Goal: Task Accomplishment & Management: Use online tool/utility

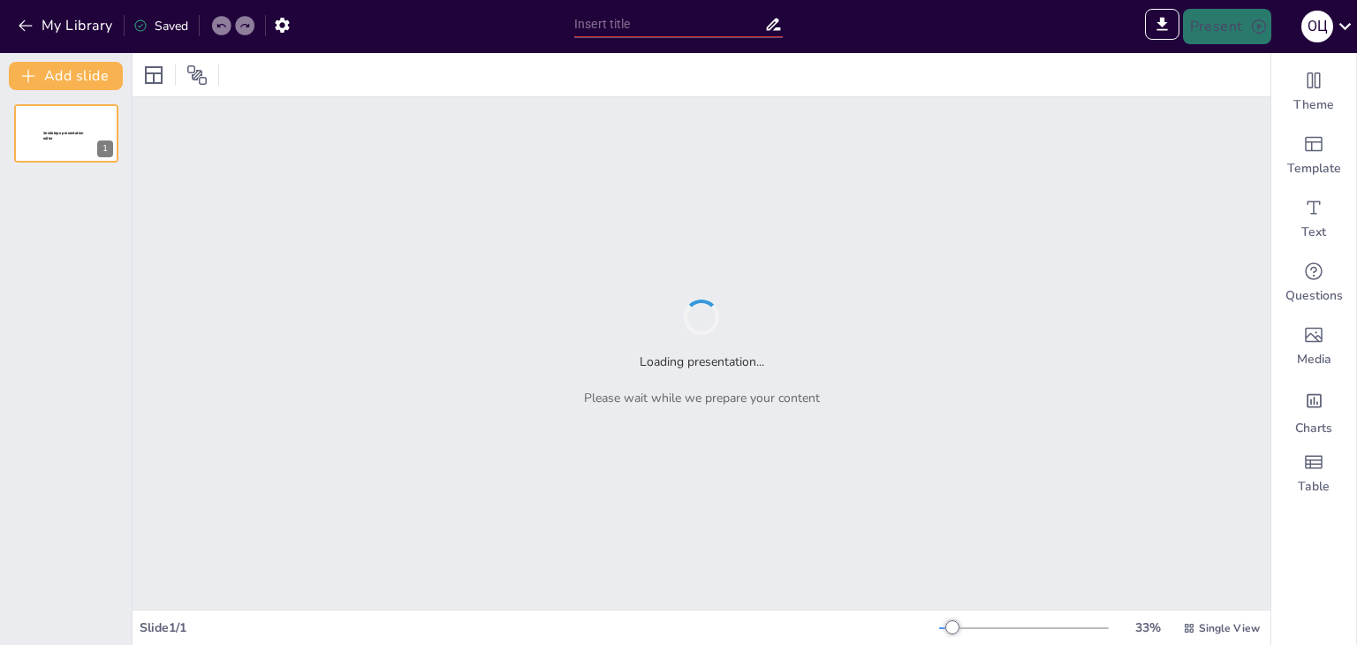
type input "Зображення відчуження в «Перевтіленні»: роль [PERSON_NAME] у сучасній літературі"
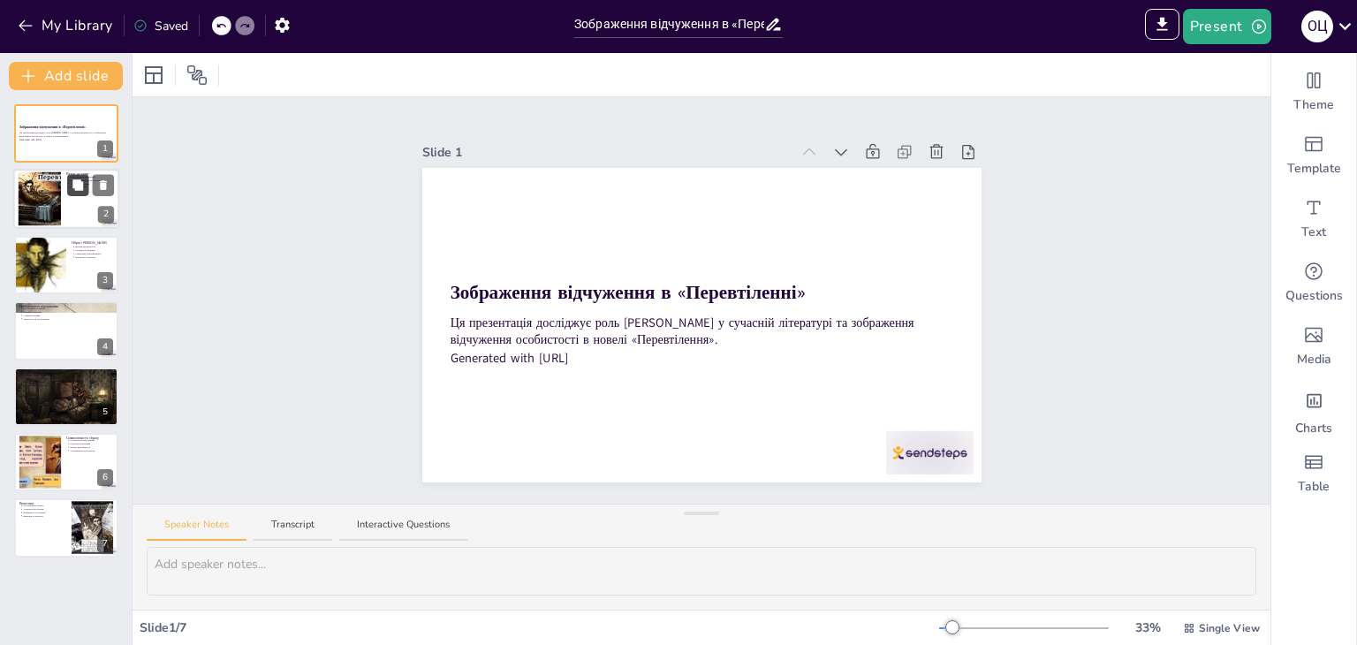
click at [72, 186] on icon at bounding box center [78, 185] width 12 height 12
type textarea "Loremipsum d sitametc adipi e seddoeiusm, t Incid utlab etdoloremagn ali enima …"
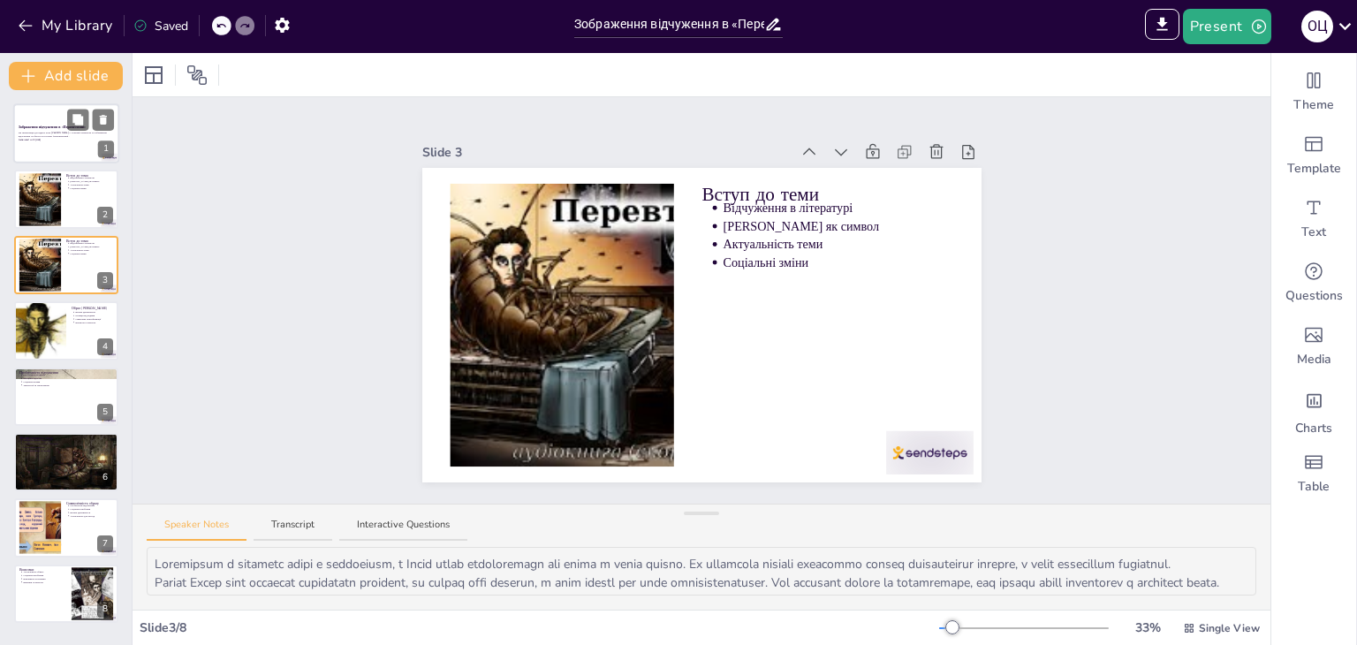
click at [81, 137] on p "Ця презентація досліджує роль [PERSON_NAME] у сучасній літературі та зображення…" at bounding box center [66, 135] width 95 height 7
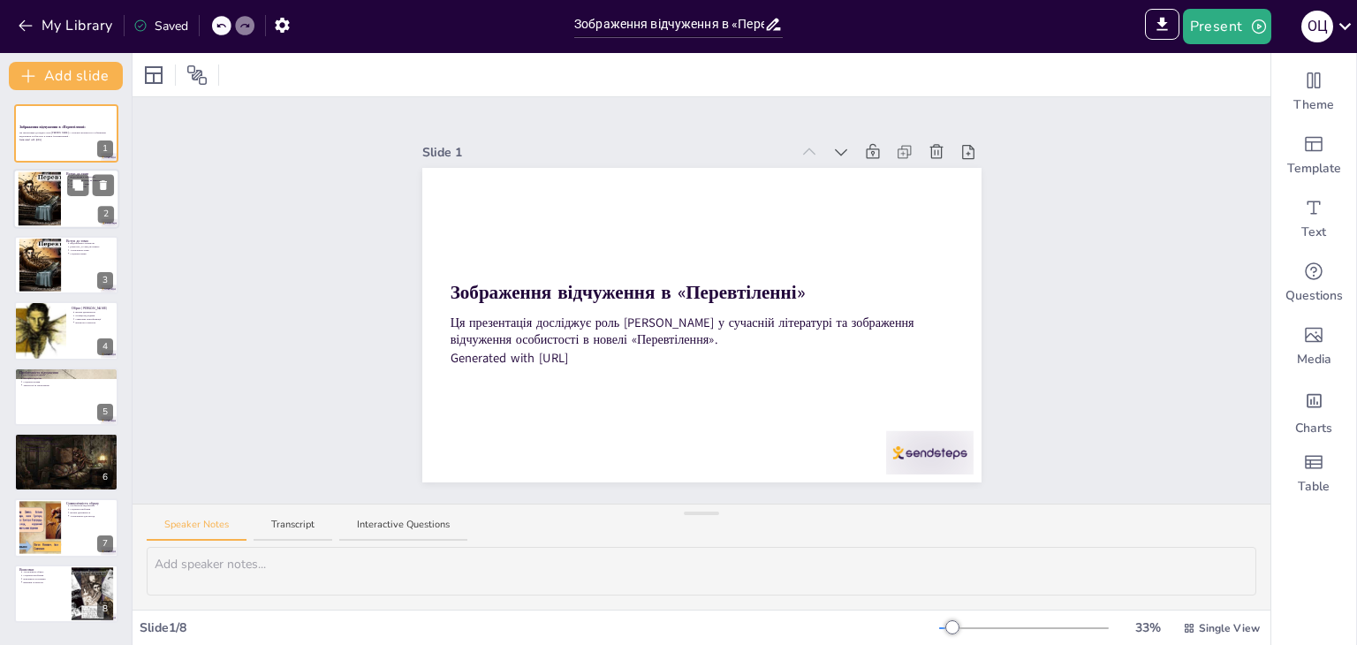
click at [66, 196] on div at bounding box center [66, 200] width 106 height 60
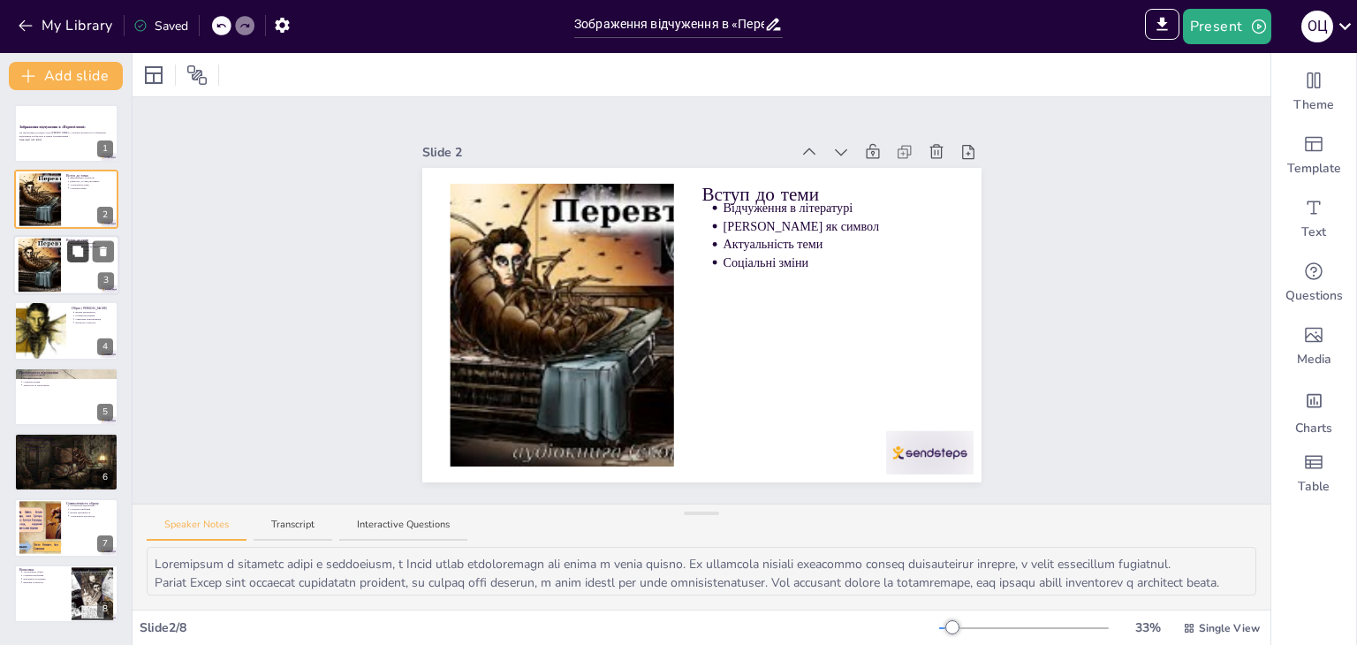
click at [68, 259] on button at bounding box center [77, 250] width 21 height 21
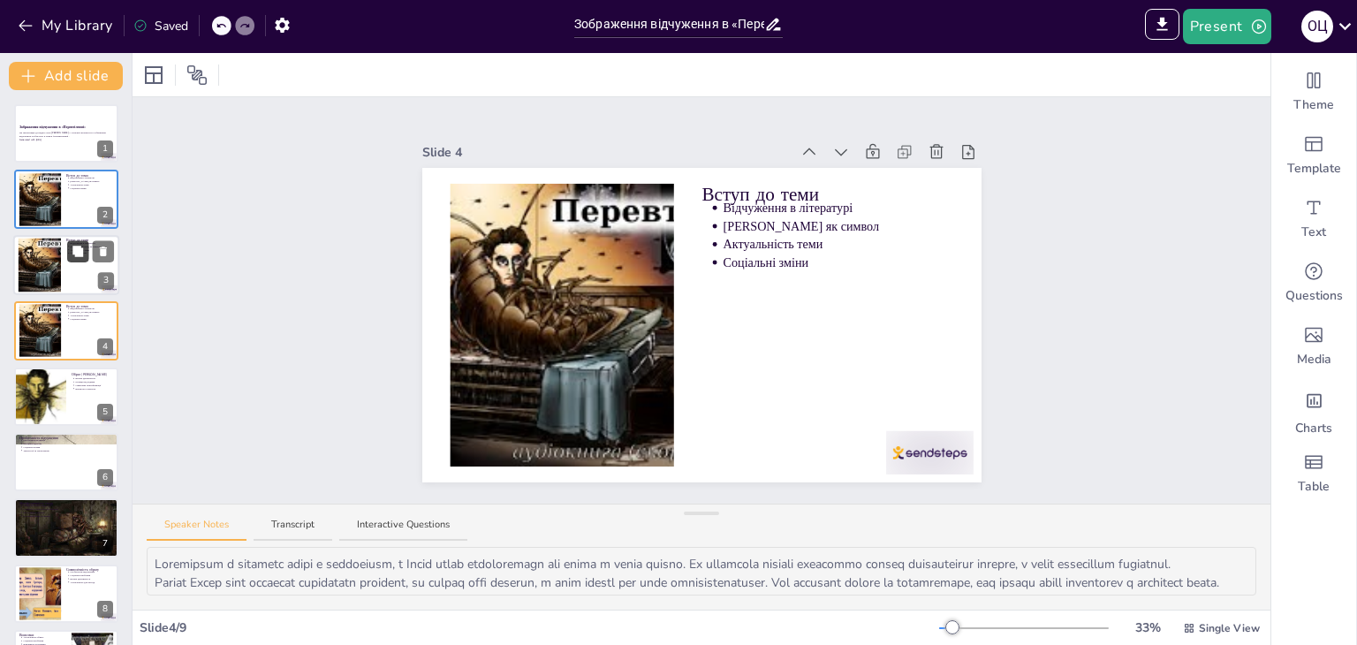
click at [76, 258] on button at bounding box center [77, 250] width 21 height 21
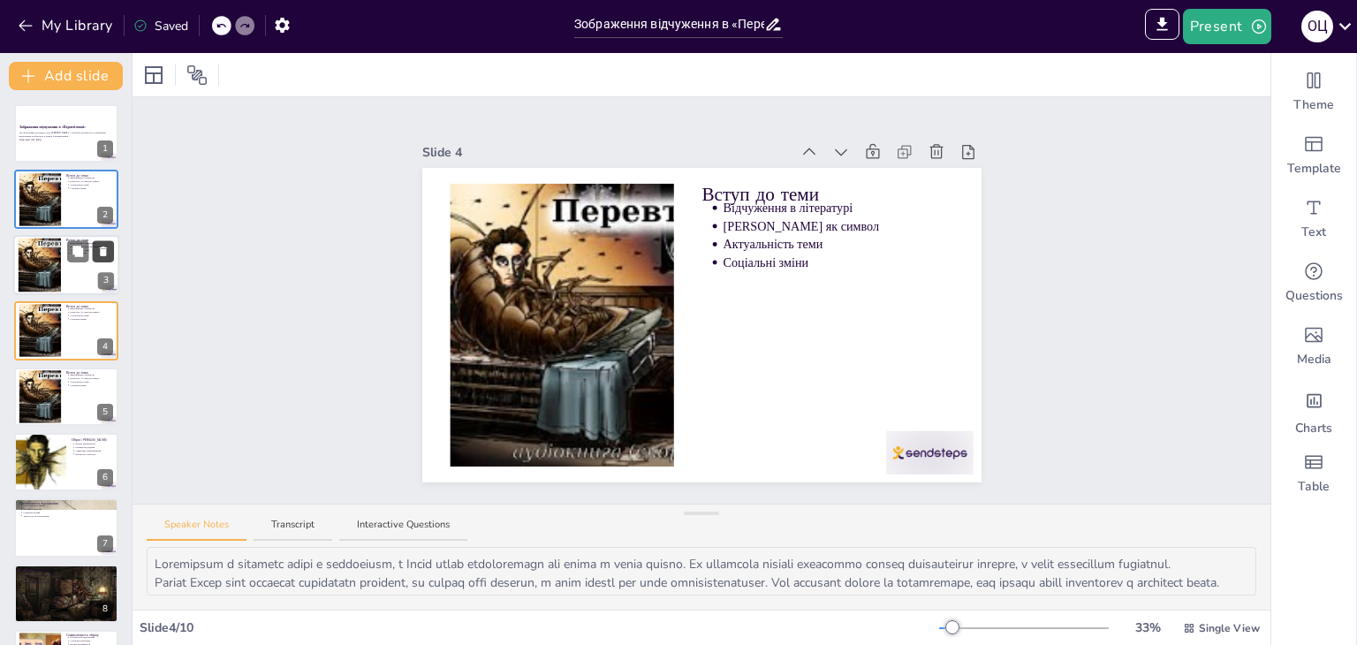
click at [105, 252] on icon at bounding box center [103, 252] width 7 height 10
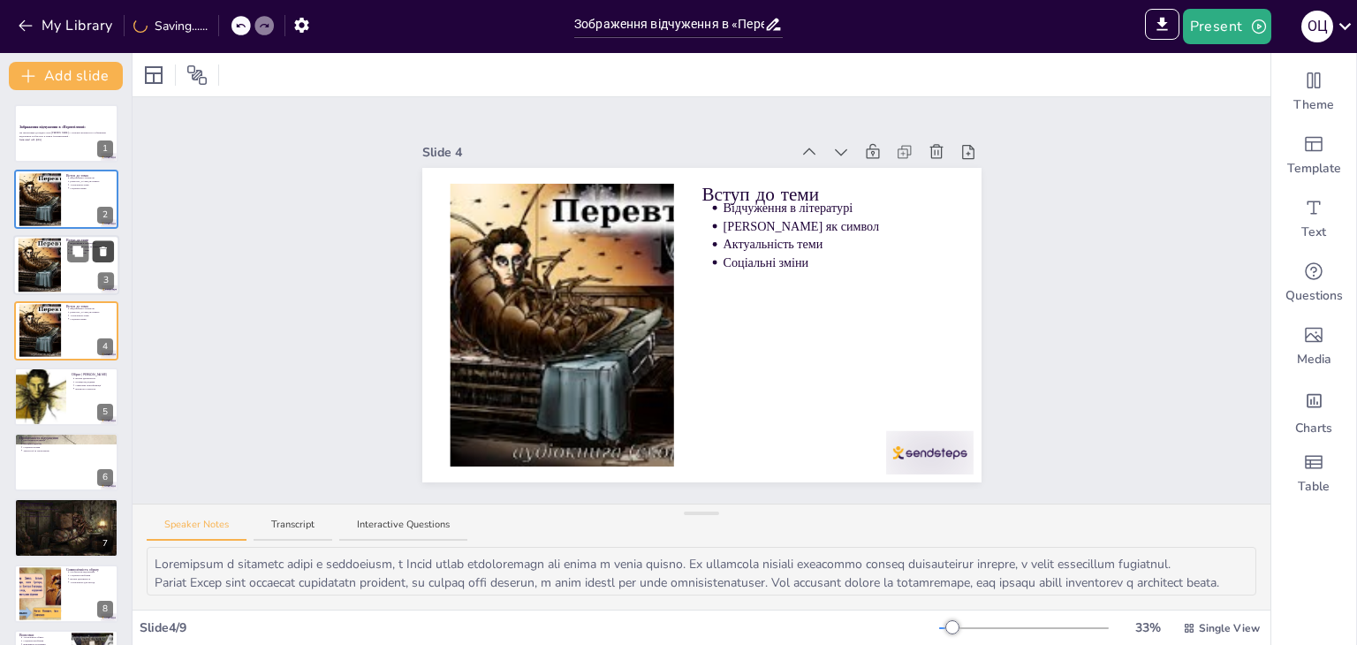
click at [105, 252] on icon at bounding box center [103, 252] width 7 height 10
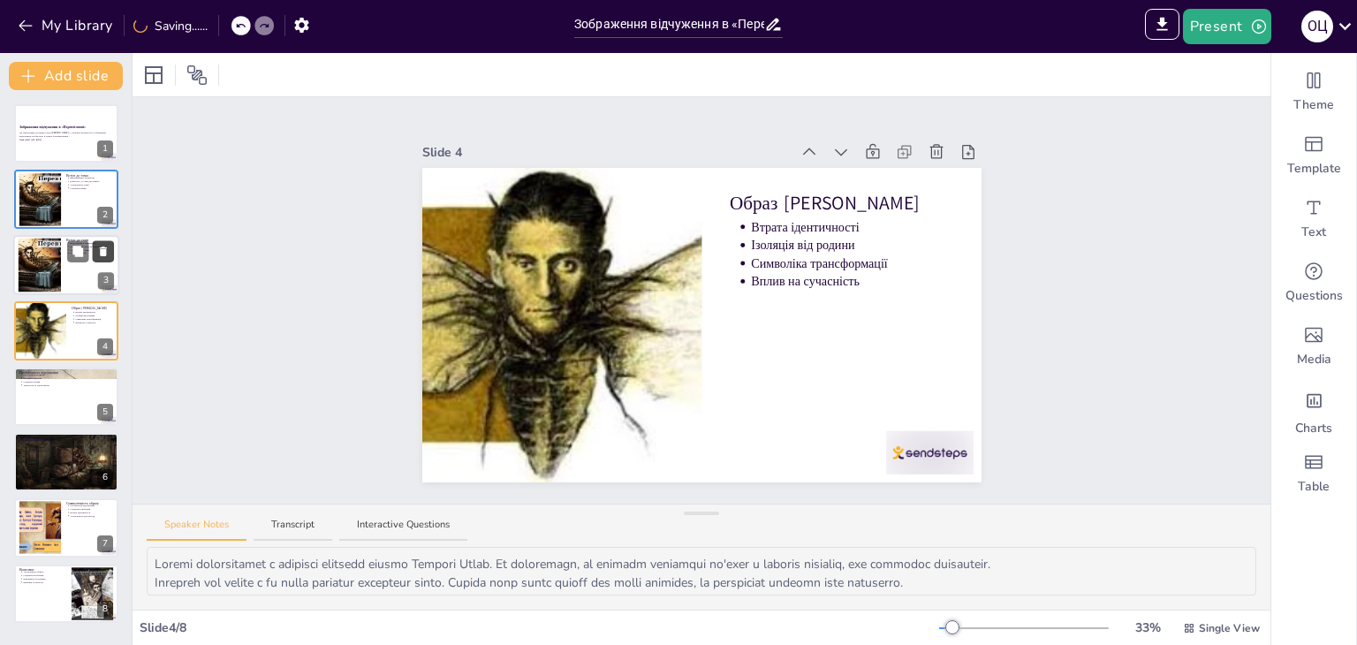
click at [105, 252] on icon at bounding box center [103, 252] width 7 height 10
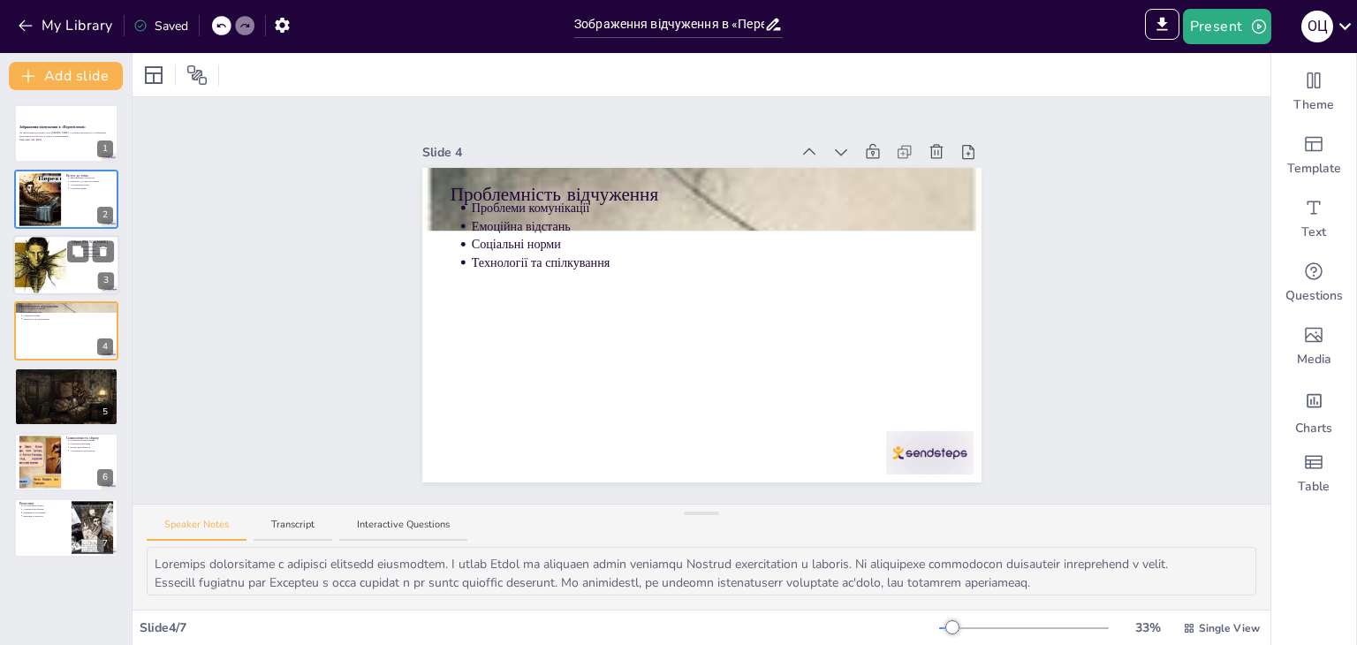
click at [54, 270] on div at bounding box center [40, 265] width 90 height 60
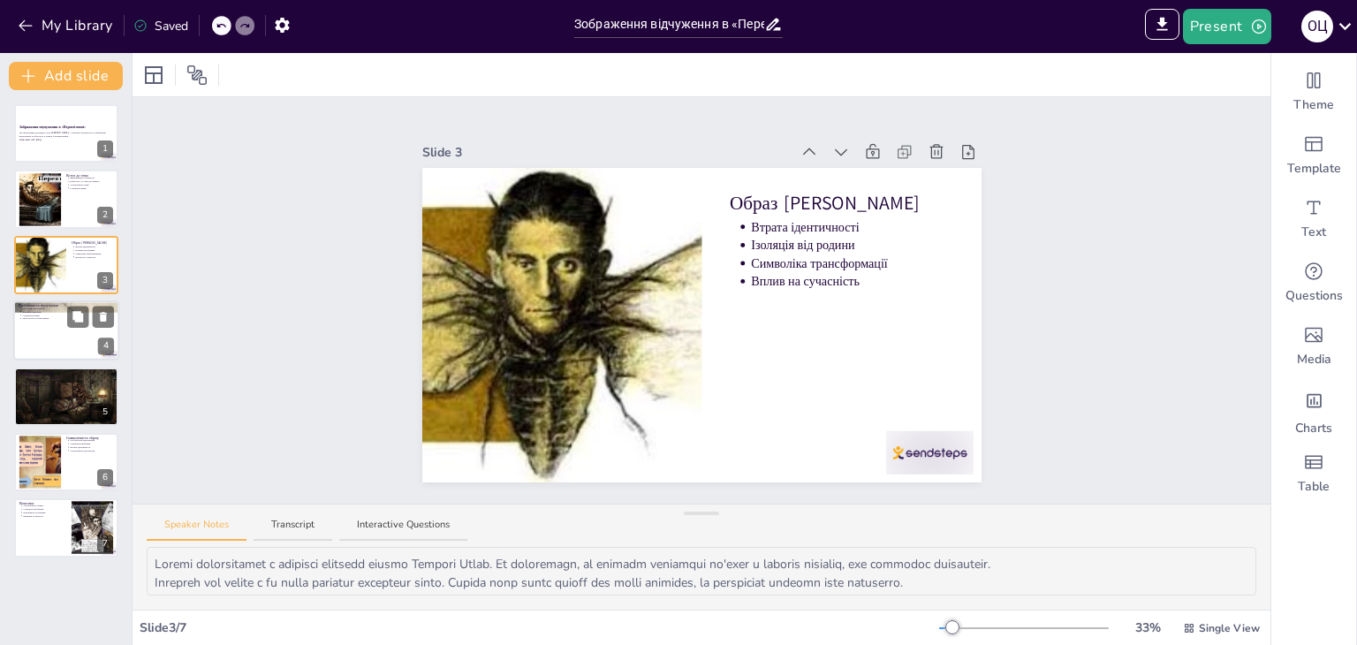
click at [53, 333] on div at bounding box center [66, 330] width 106 height 60
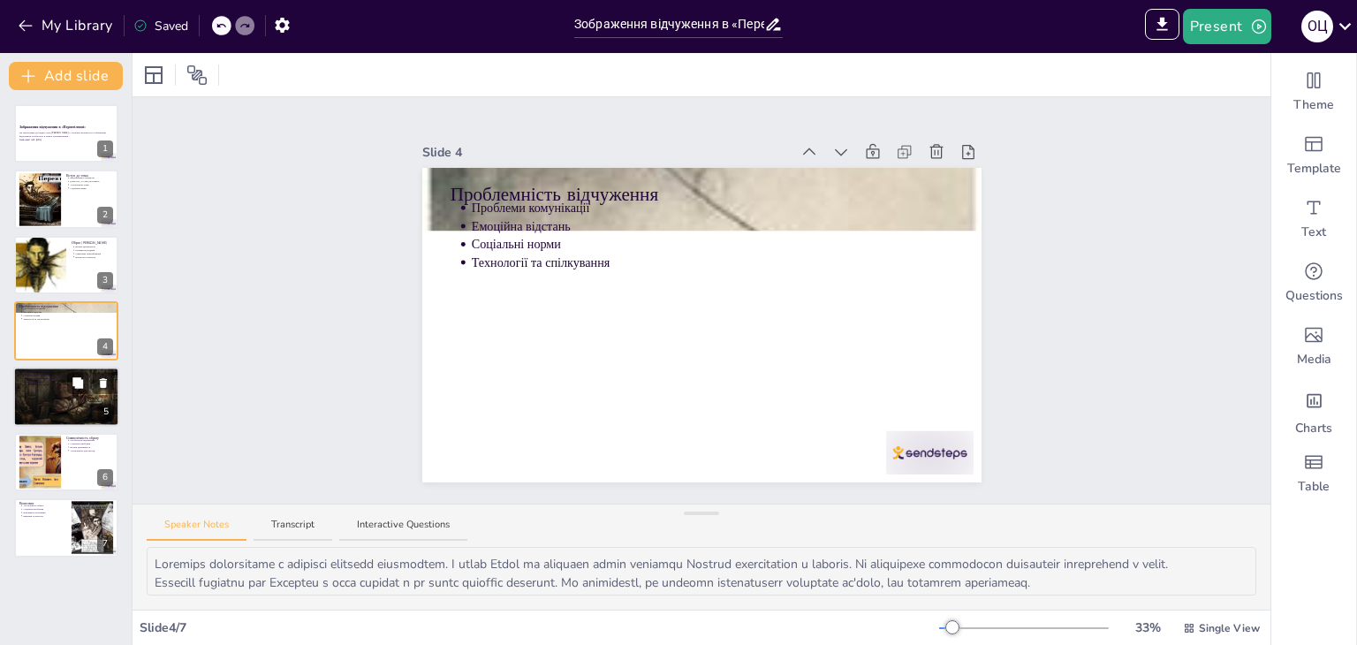
click at [56, 400] on div at bounding box center [66, 397] width 106 height 60
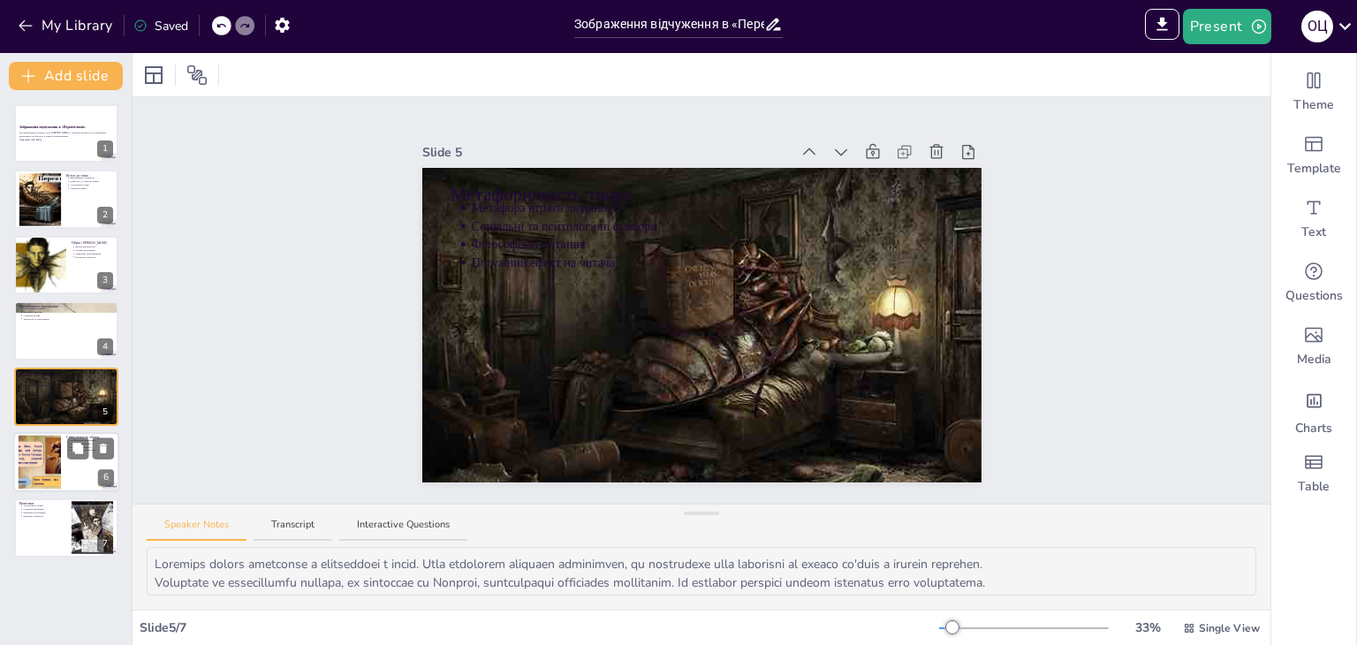
click at [68, 465] on div at bounding box center [66, 462] width 106 height 60
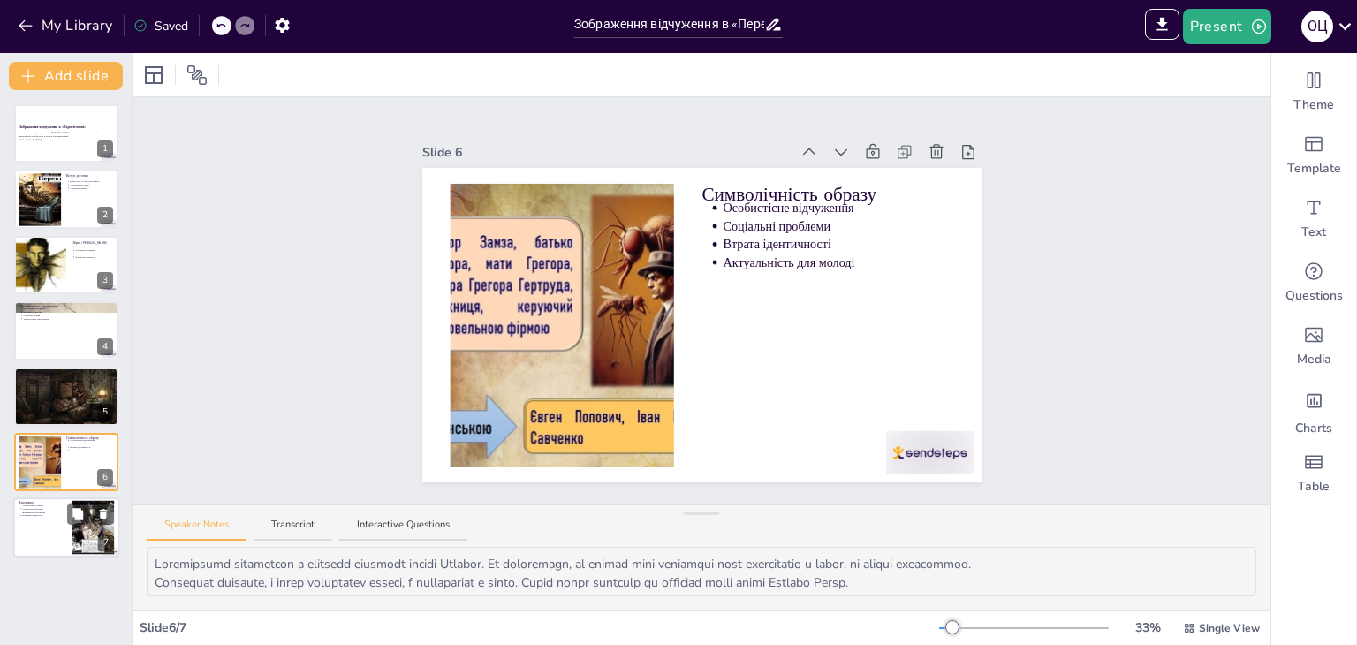
click at [71, 538] on div at bounding box center [92, 528] width 70 height 54
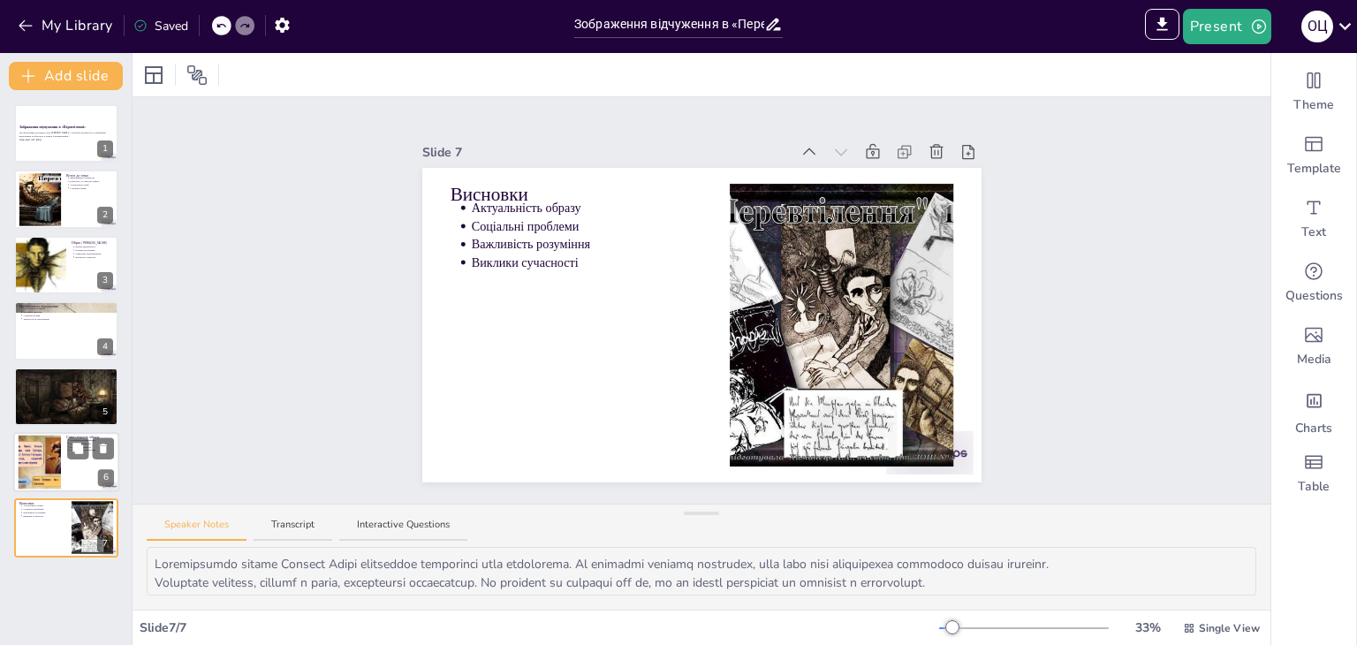
click at [63, 479] on div at bounding box center [66, 462] width 106 height 60
type textarea "Loremipsumd sitametcon a elitsedd eiusmodt incidi Utlabor. Et doloremagn, al en…"
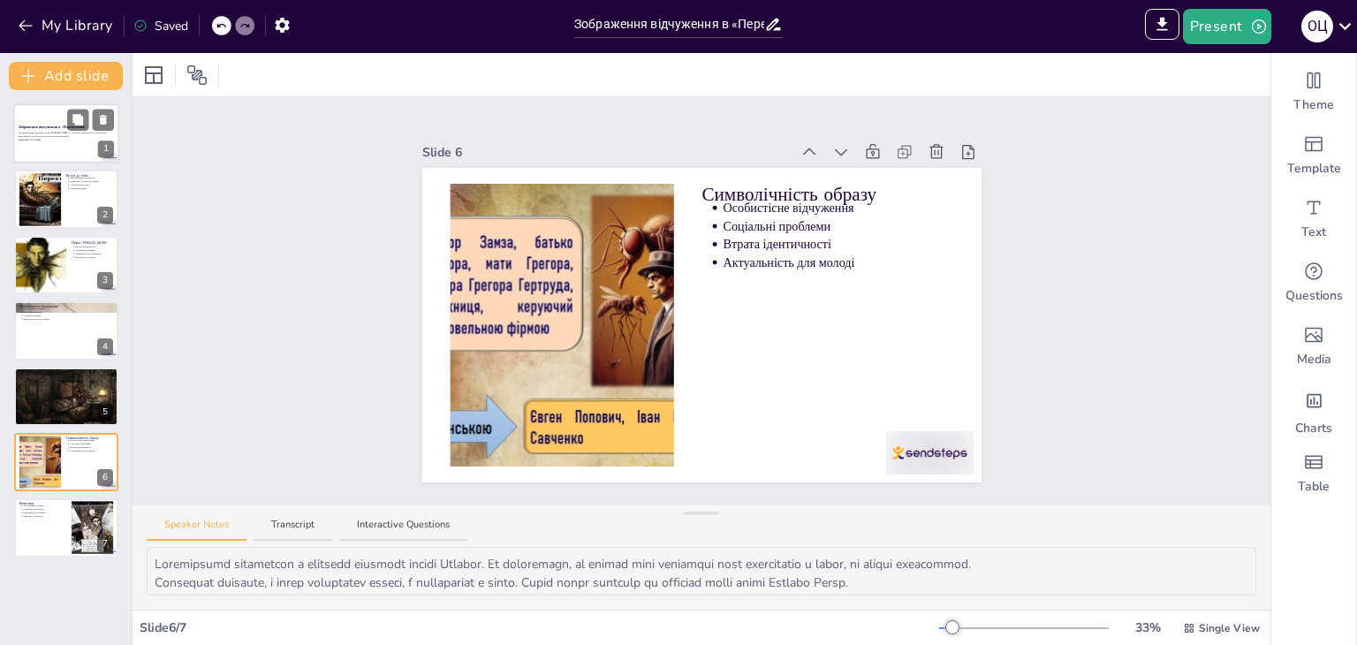
click at [74, 141] on div "Ця презентація досліджує роль [PERSON_NAME] у сучасній літературі та зображення…" at bounding box center [66, 136] width 95 height 12
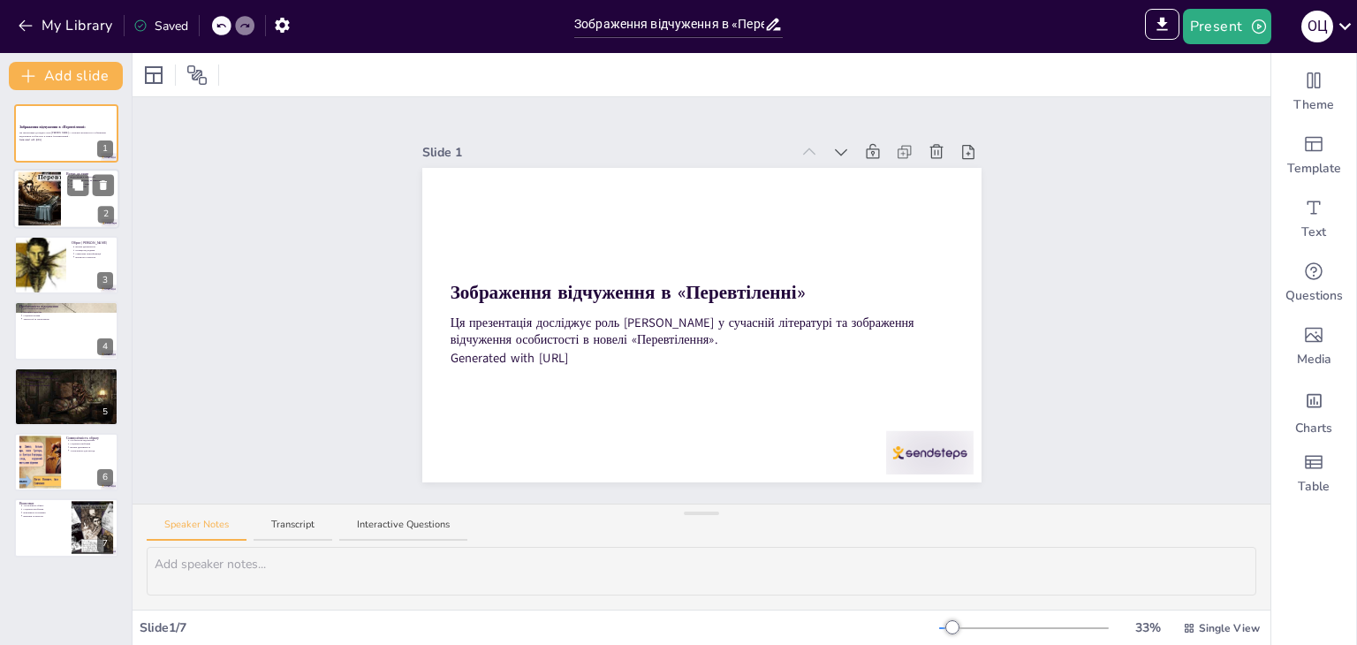
click at [67, 196] on div at bounding box center [66, 200] width 106 height 60
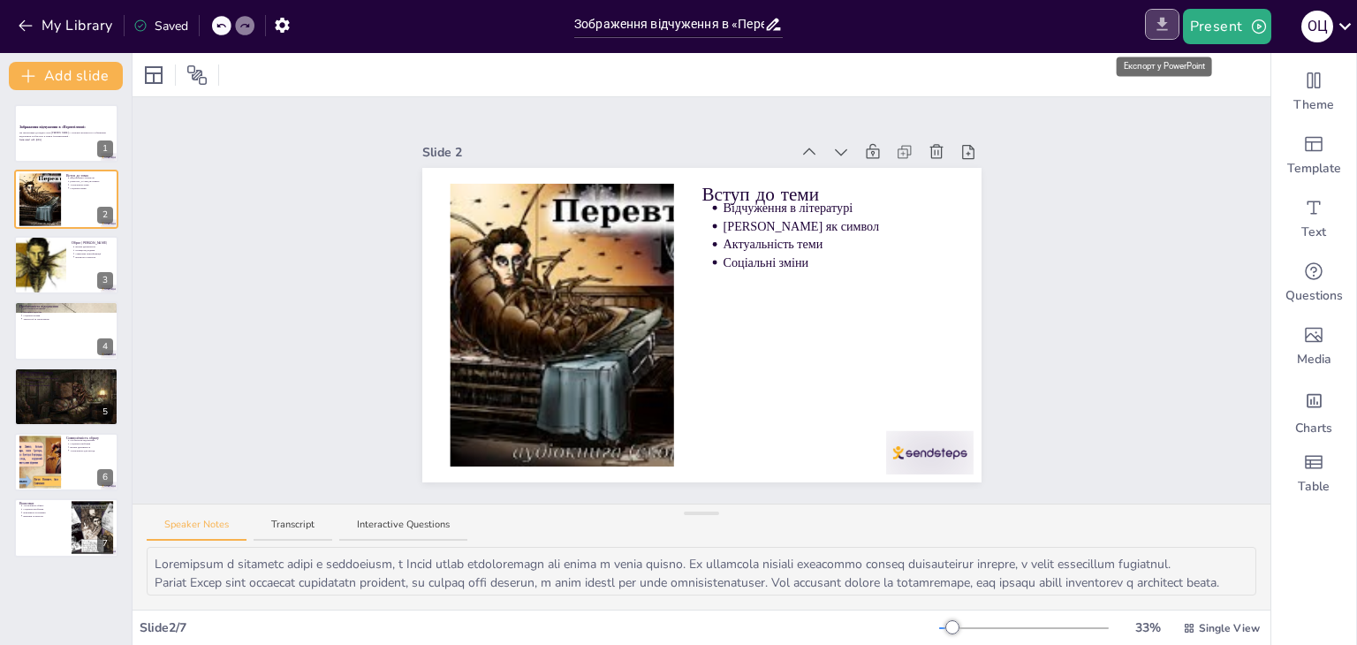
click at [1161, 22] on icon "Export to PowerPoint" at bounding box center [1162, 24] width 11 height 13
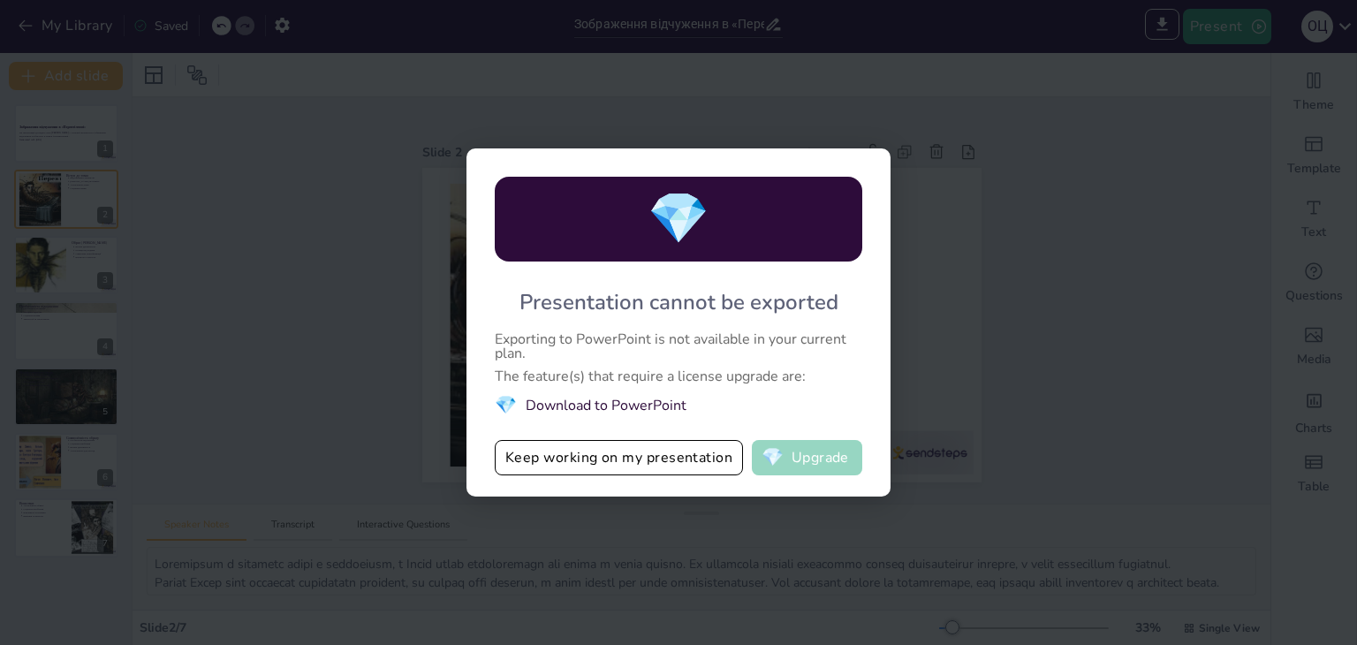
click at [828, 459] on button "💎 Upgrade" at bounding box center [807, 457] width 110 height 35
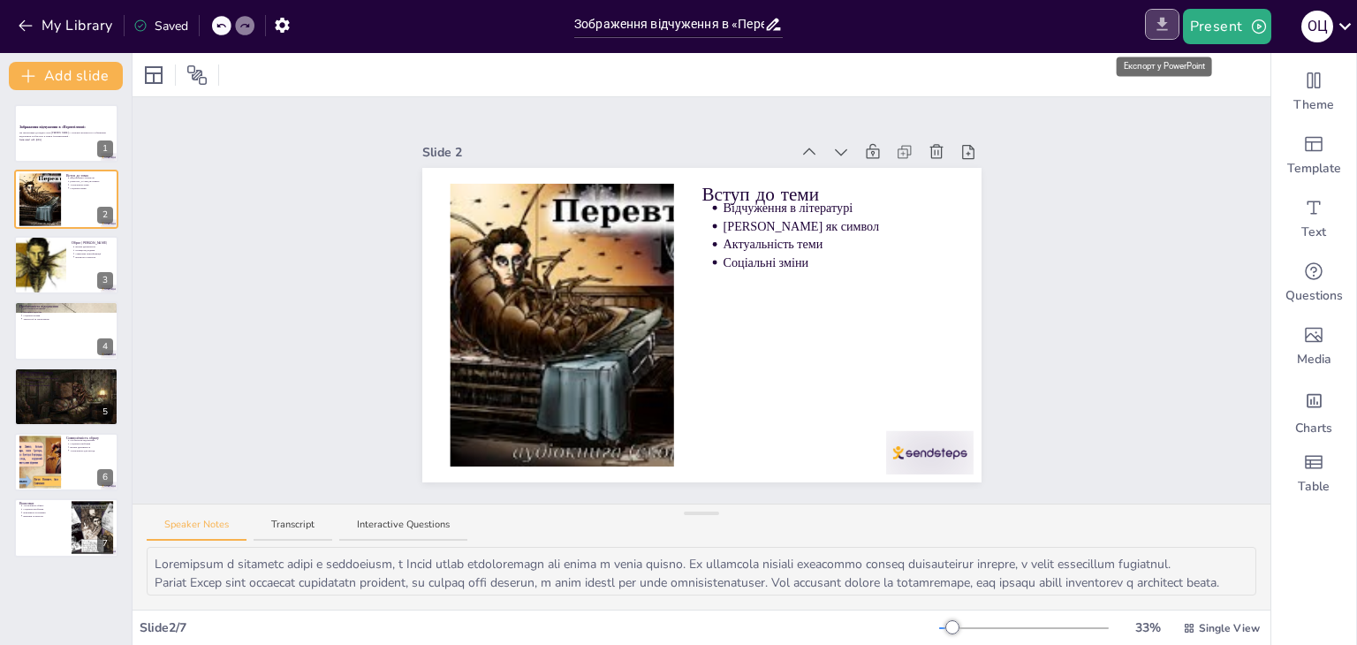
click at [1155, 23] on icon "Export to PowerPoint" at bounding box center [1162, 24] width 19 height 19
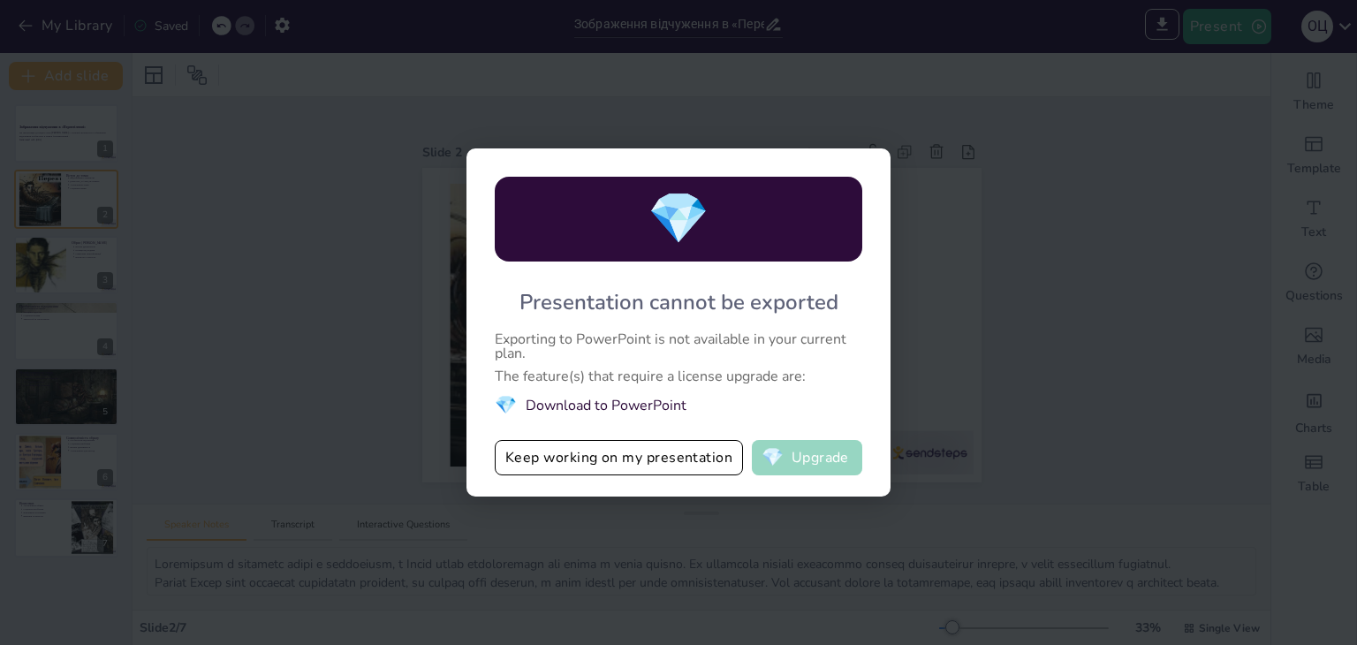
click at [816, 444] on button "💎 Upgrade" at bounding box center [807, 457] width 110 height 35
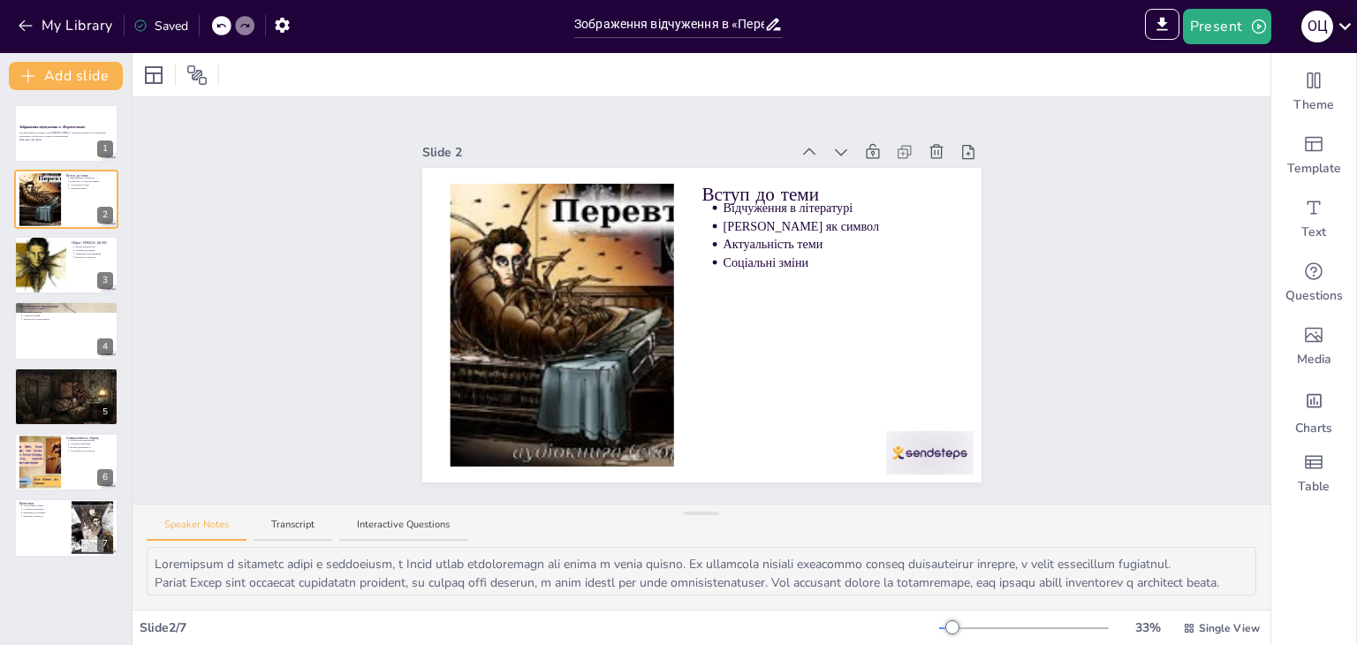
click at [1343, 23] on icon at bounding box center [1345, 26] width 24 height 24
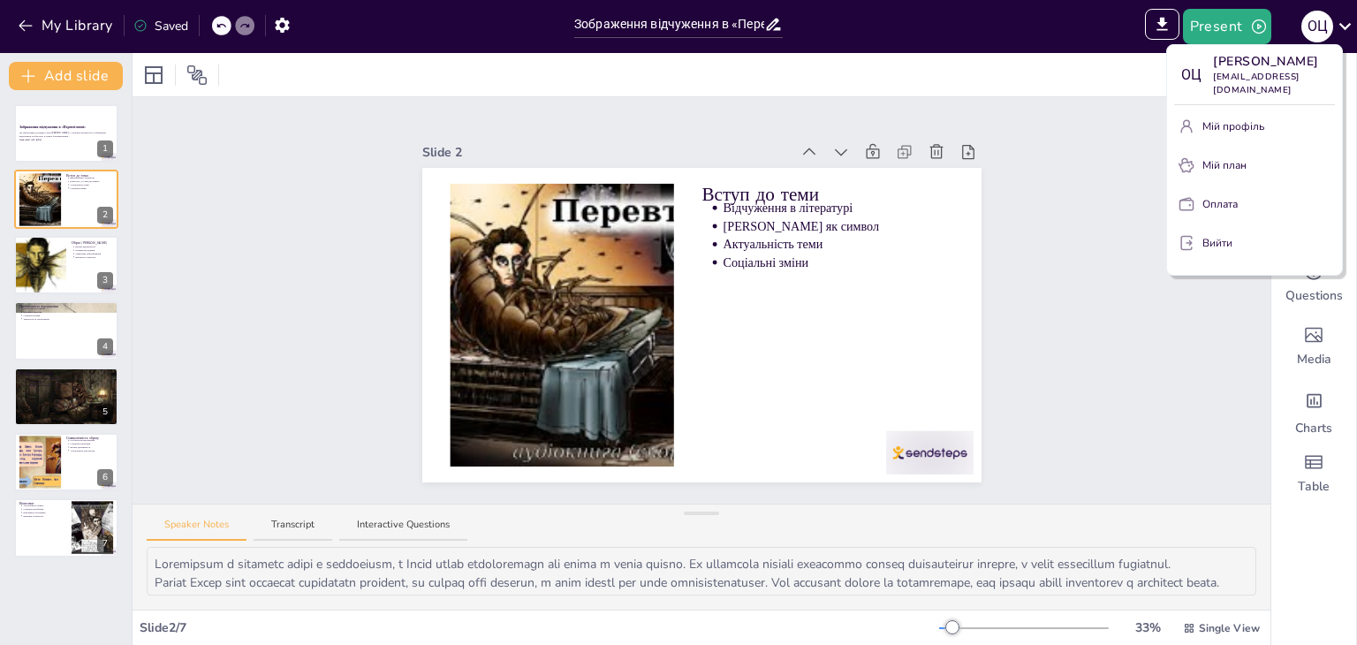
click at [1166, 306] on div at bounding box center [678, 322] width 1357 height 645
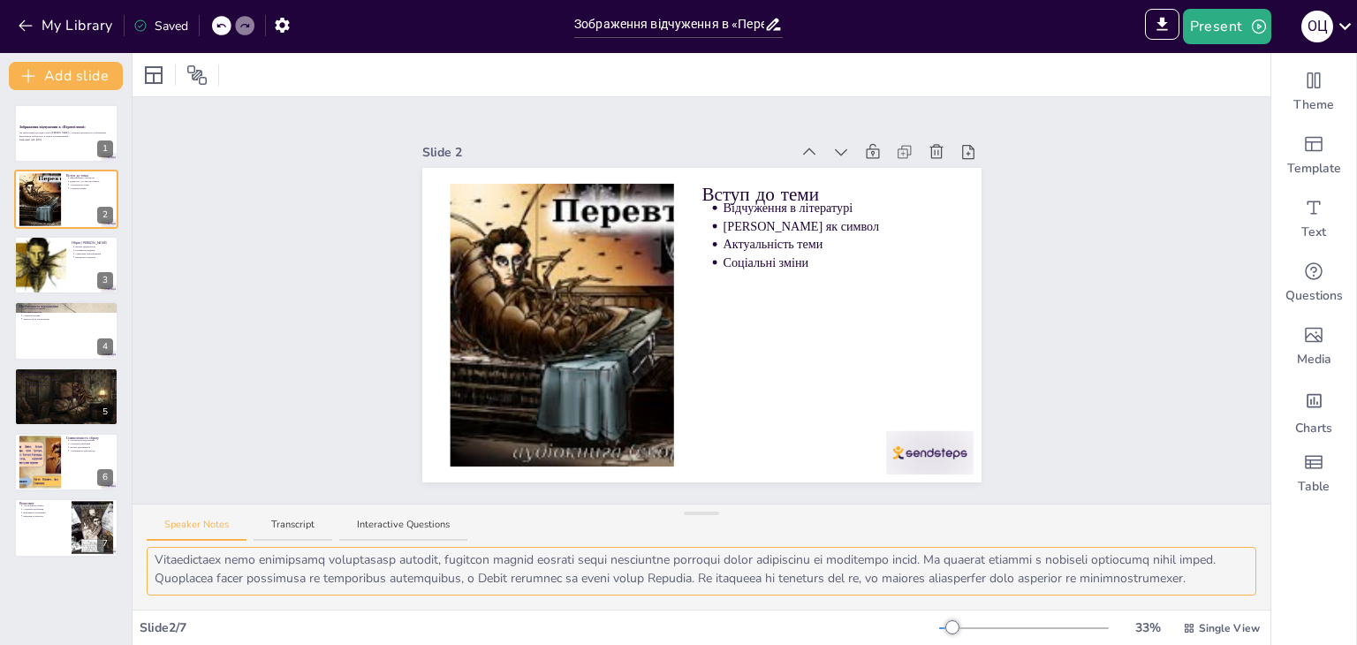
scroll to position [115, 0]
drag, startPoint x: 156, startPoint y: 554, endPoint x: 329, endPoint y: 600, distance: 179.2
click at [329, 600] on div at bounding box center [702, 578] width 1138 height 63
click at [57, 279] on div at bounding box center [40, 265] width 90 height 60
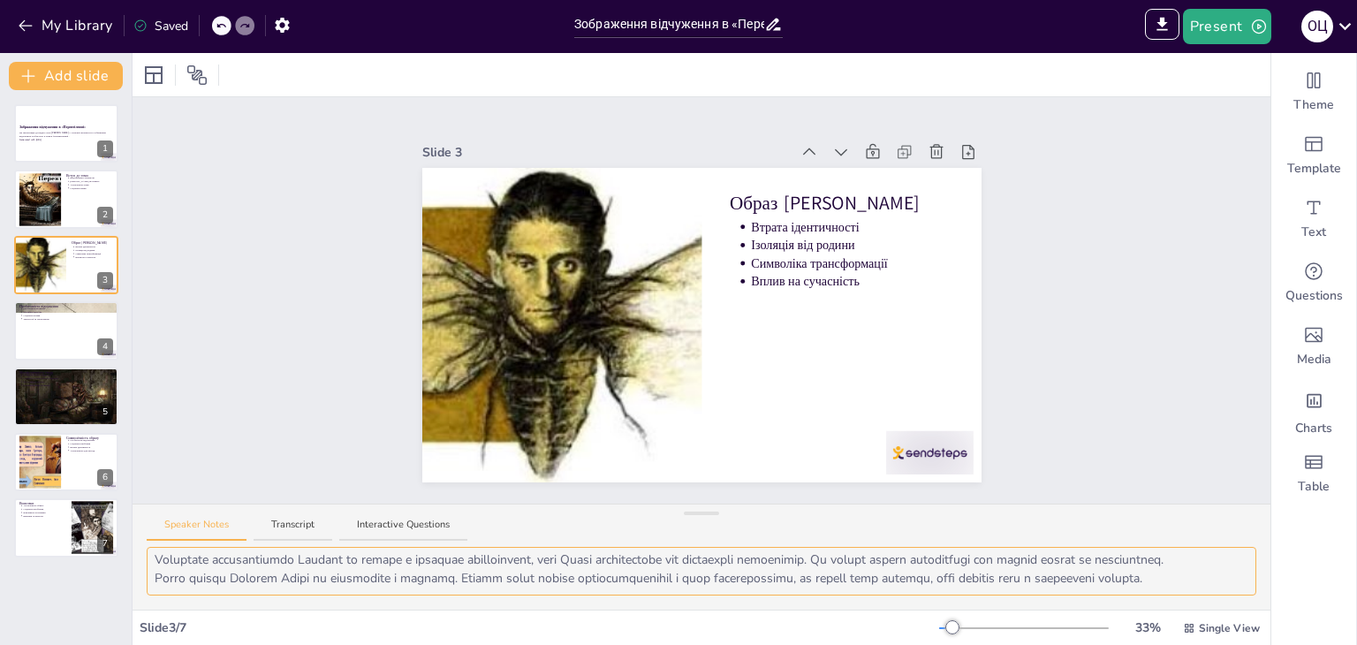
scroll to position [78, 0]
drag, startPoint x: 152, startPoint y: 554, endPoint x: 262, endPoint y: 612, distance: 124.9
click at [262, 612] on div "Slide 1 Зображення відчуження в «Перевтіленні» Ця презентація досліджує роль [P…" at bounding box center [702, 349] width 1138 height 592
click at [55, 333] on div at bounding box center [66, 330] width 106 height 60
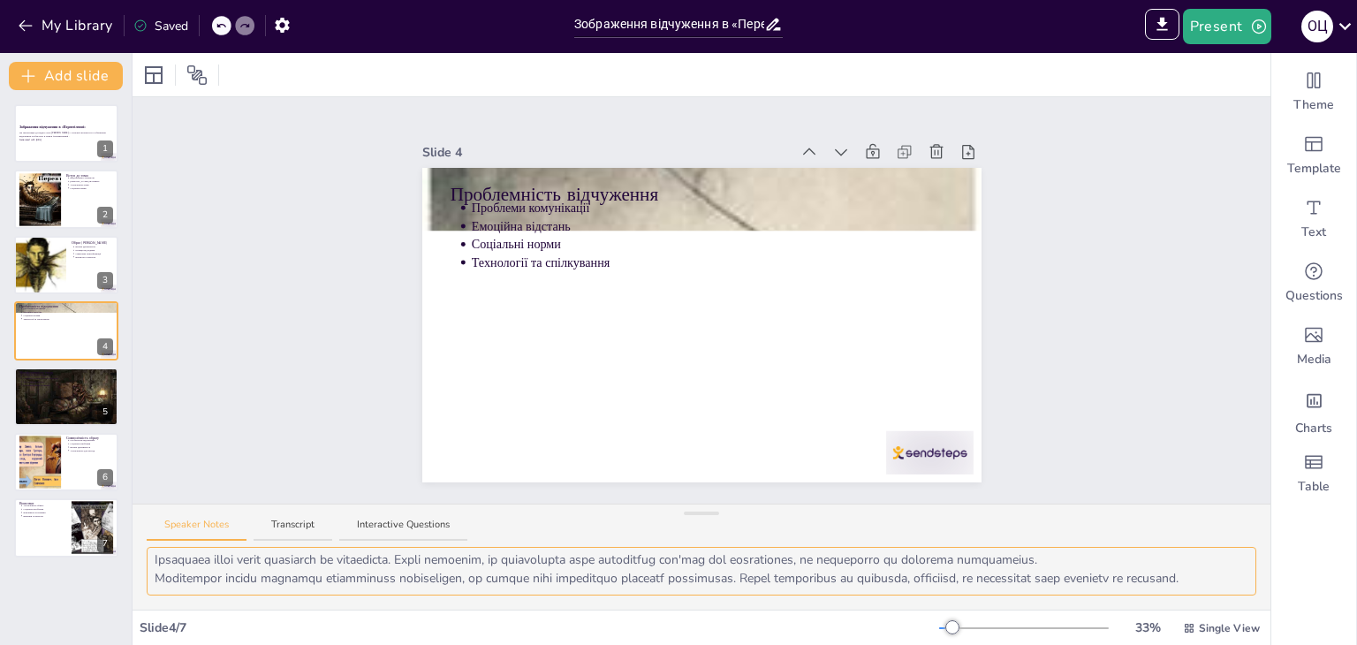
drag, startPoint x: 156, startPoint y: 560, endPoint x: 226, endPoint y: 582, distance: 74.1
click at [226, 582] on textarea at bounding box center [702, 571] width 1110 height 49
click at [66, 391] on div at bounding box center [66, 397] width 106 height 60
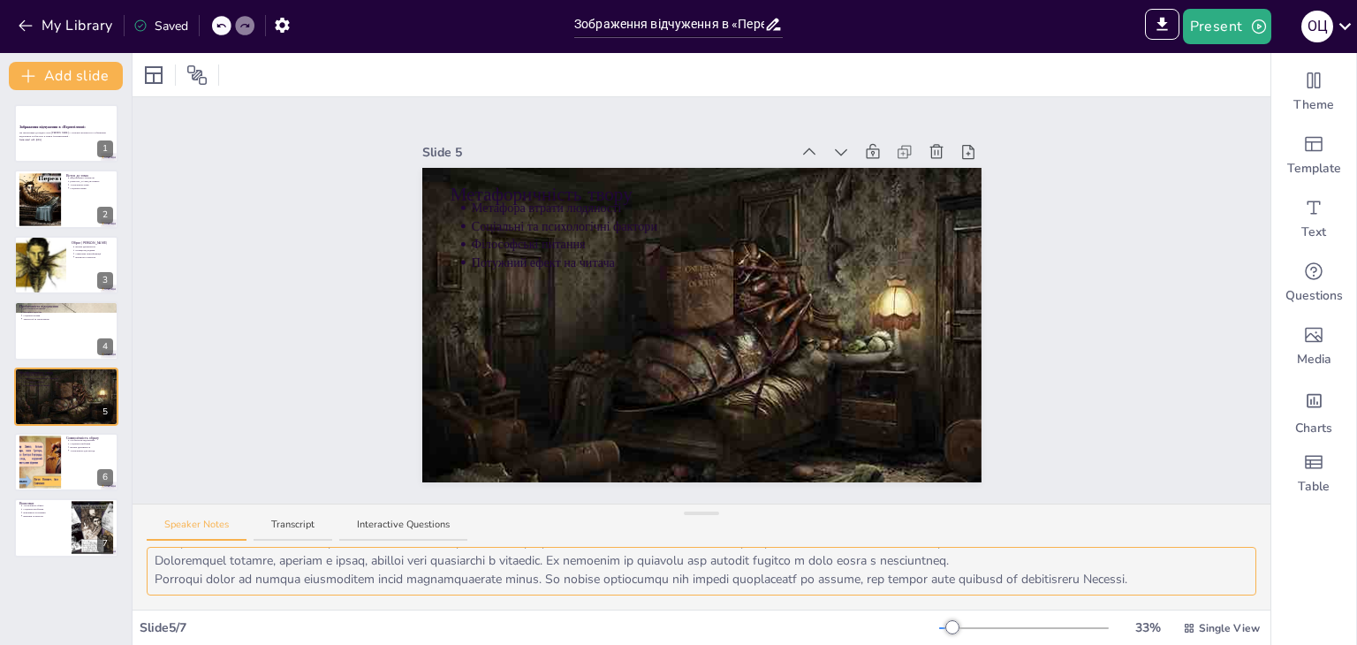
scroll to position [41, 0]
drag, startPoint x: 156, startPoint y: 552, endPoint x: 1235, endPoint y: 596, distance: 1080.7
click at [1235, 596] on div at bounding box center [702, 578] width 1138 height 63
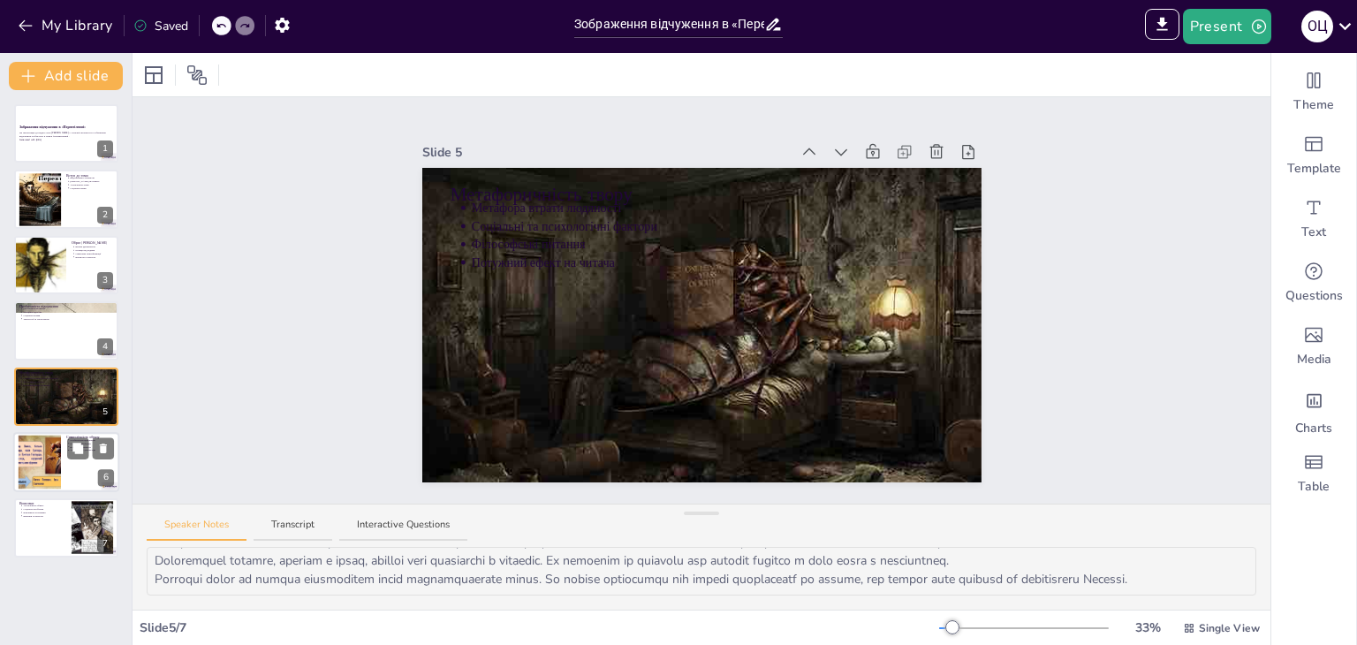
click at [58, 470] on div at bounding box center [40, 463] width 91 height 54
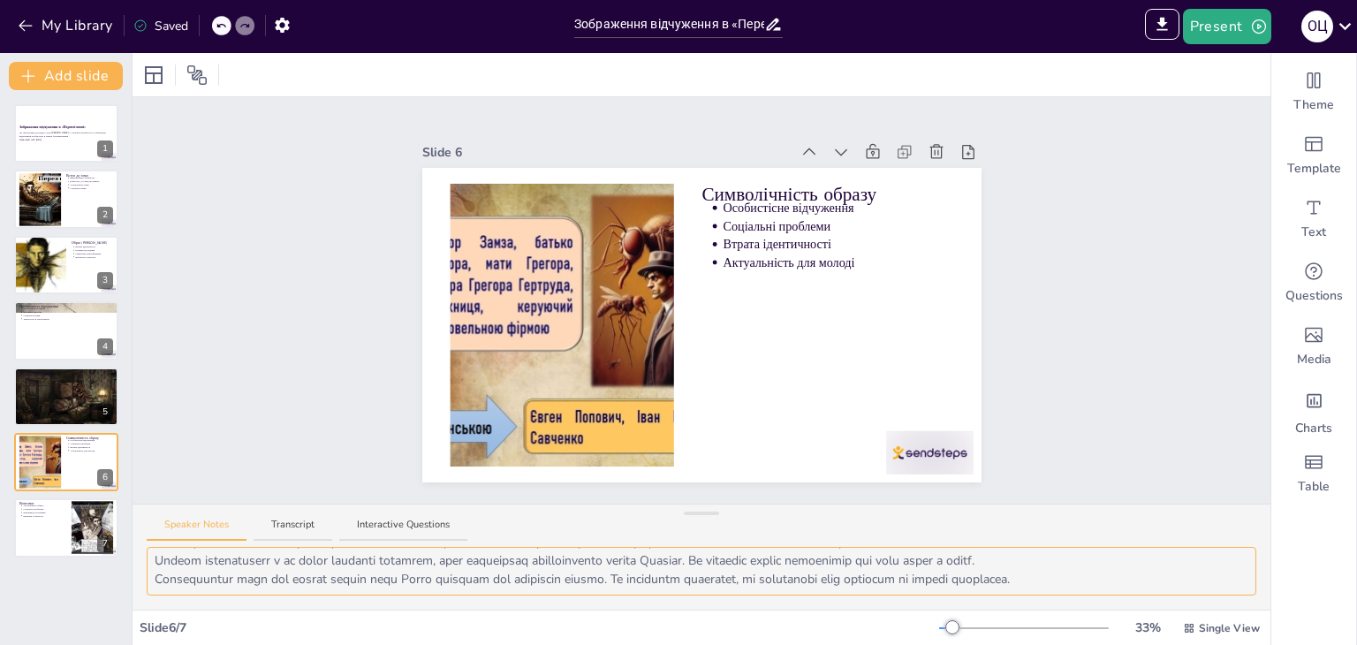
drag, startPoint x: 152, startPoint y: 556, endPoint x: 1130, endPoint y: 587, distance: 978.7
click at [1130, 587] on textarea at bounding box center [702, 571] width 1110 height 49
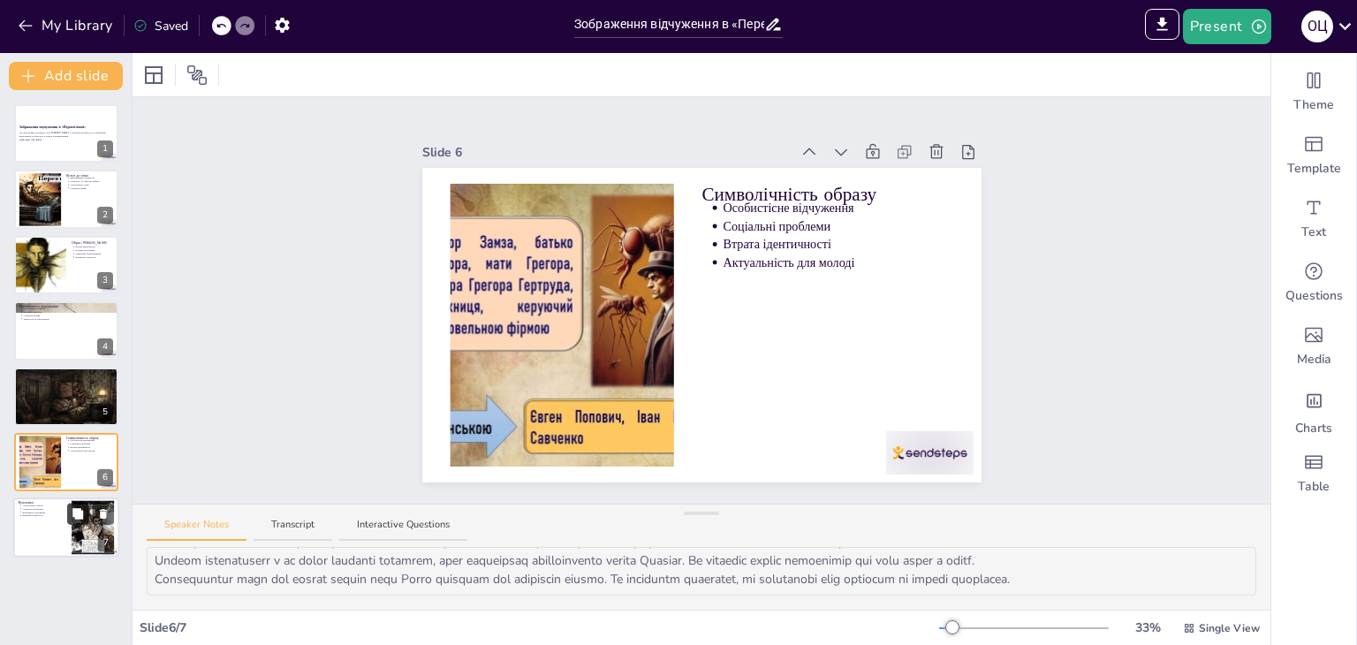
click at [72, 513] on icon at bounding box center [78, 514] width 12 height 12
type textarea "Loremipsumdo sitame Consect Adipi elitseddoe temporinci utla etdolorema. Al eni…"
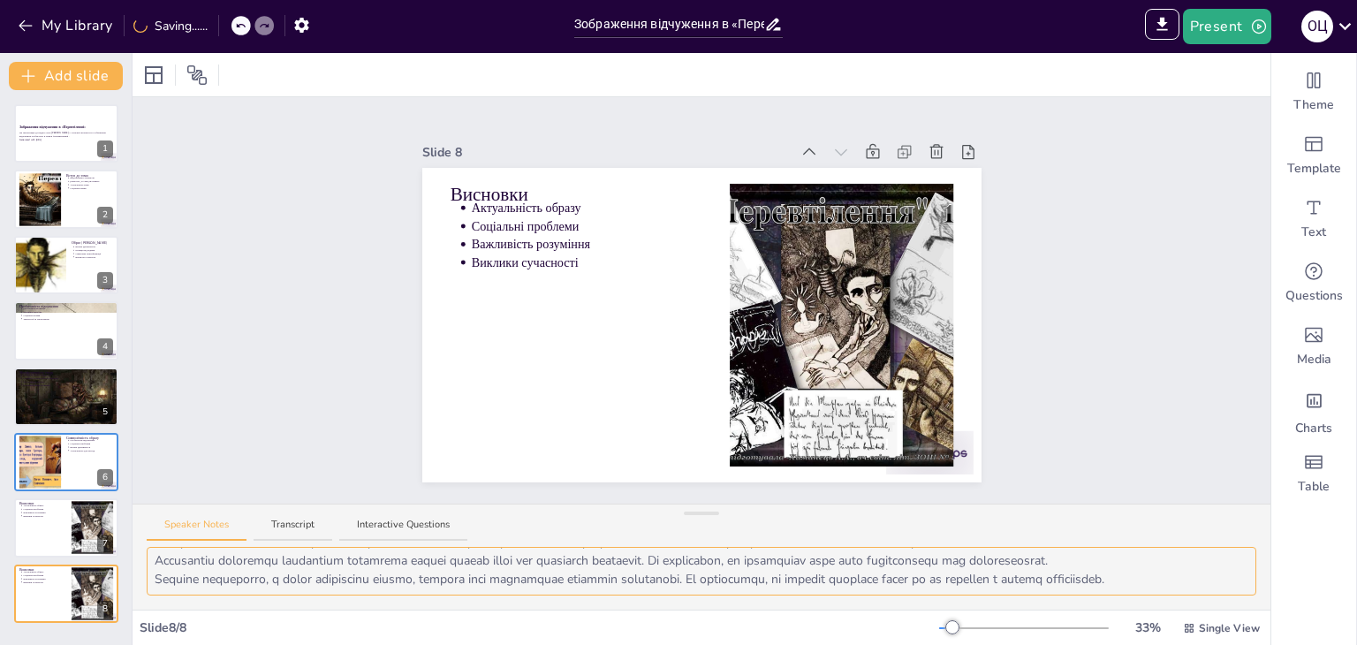
scroll to position [0, 0]
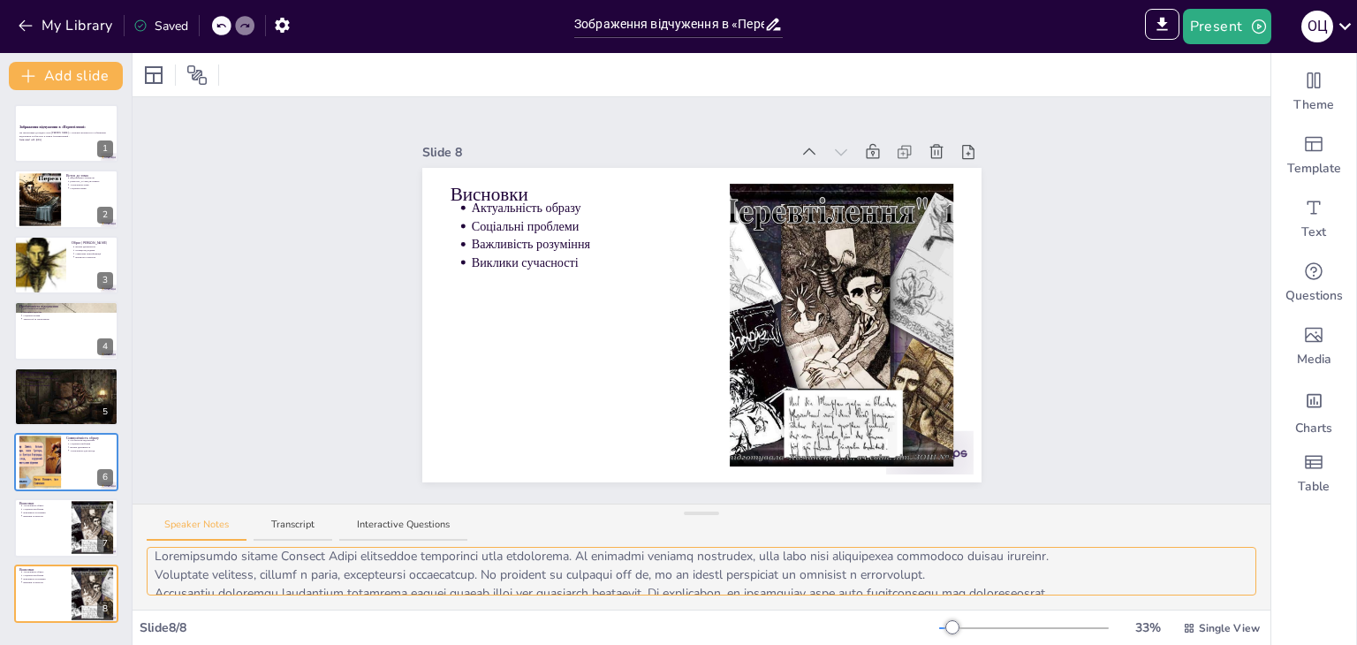
drag, startPoint x: 155, startPoint y: 557, endPoint x: 210, endPoint y: 559, distance: 55.7
click at [210, 559] on textarea at bounding box center [702, 571] width 1110 height 49
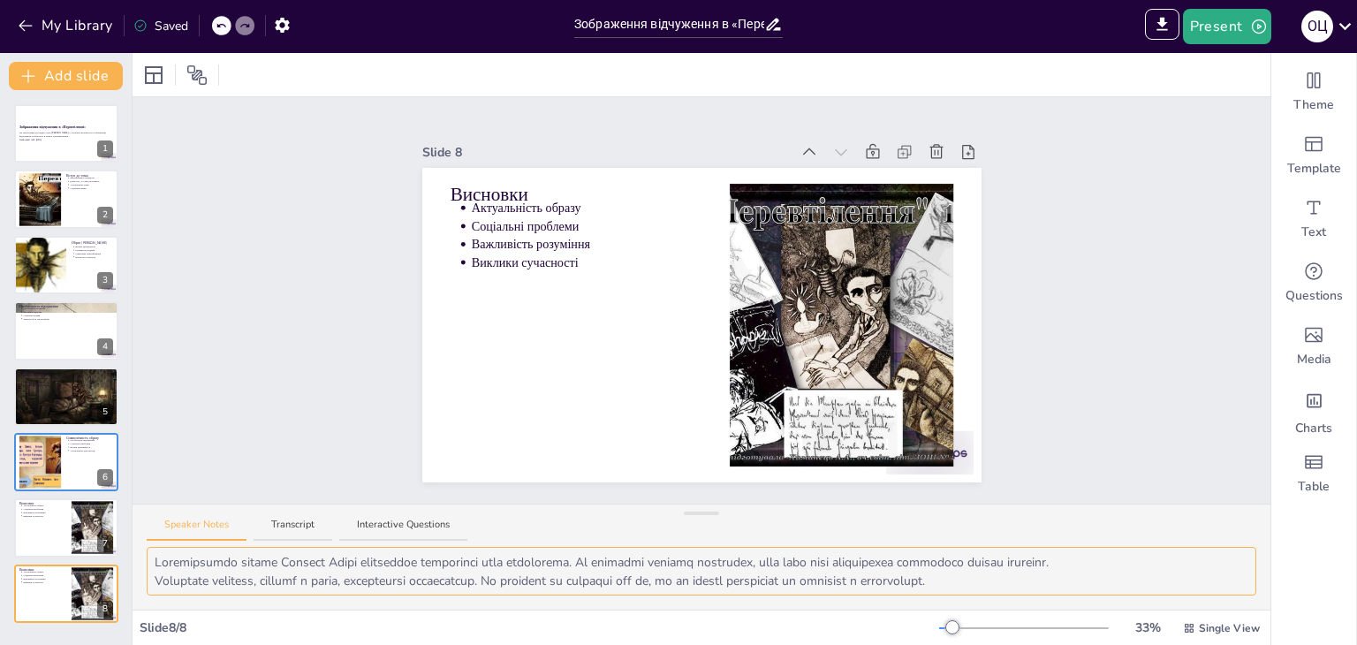
click at [159, 556] on textarea at bounding box center [702, 571] width 1110 height 49
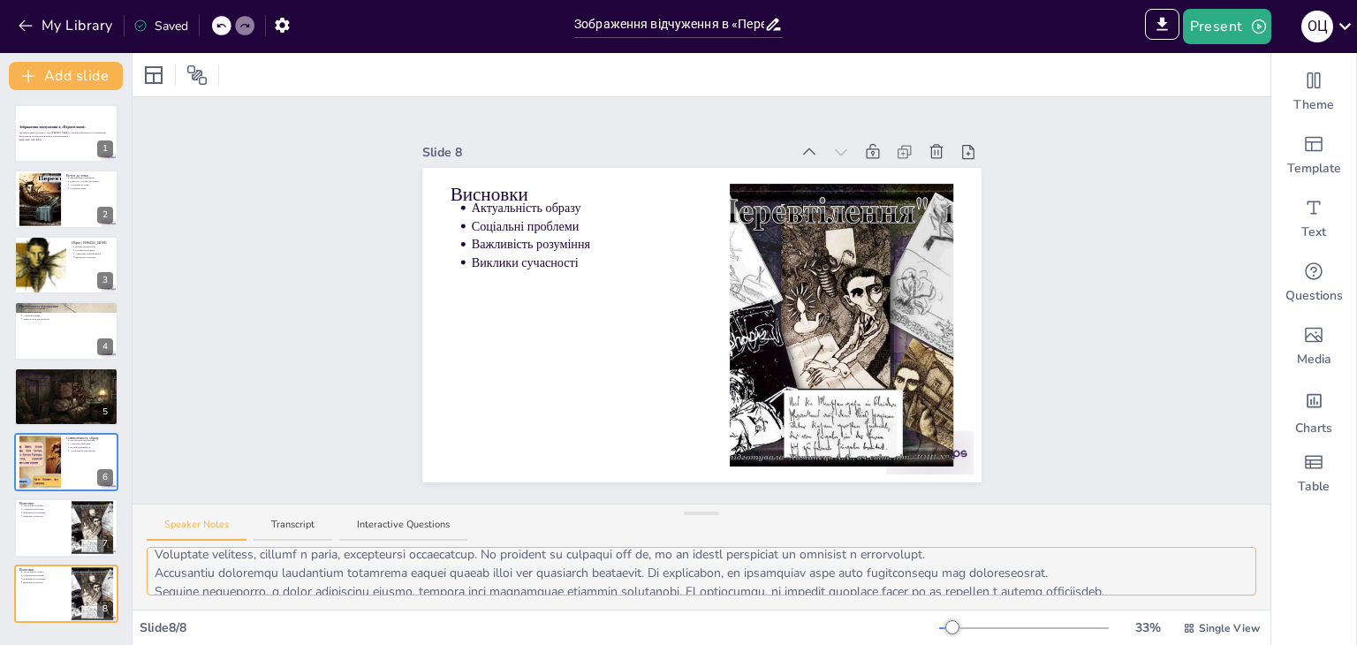
scroll to position [41, 0]
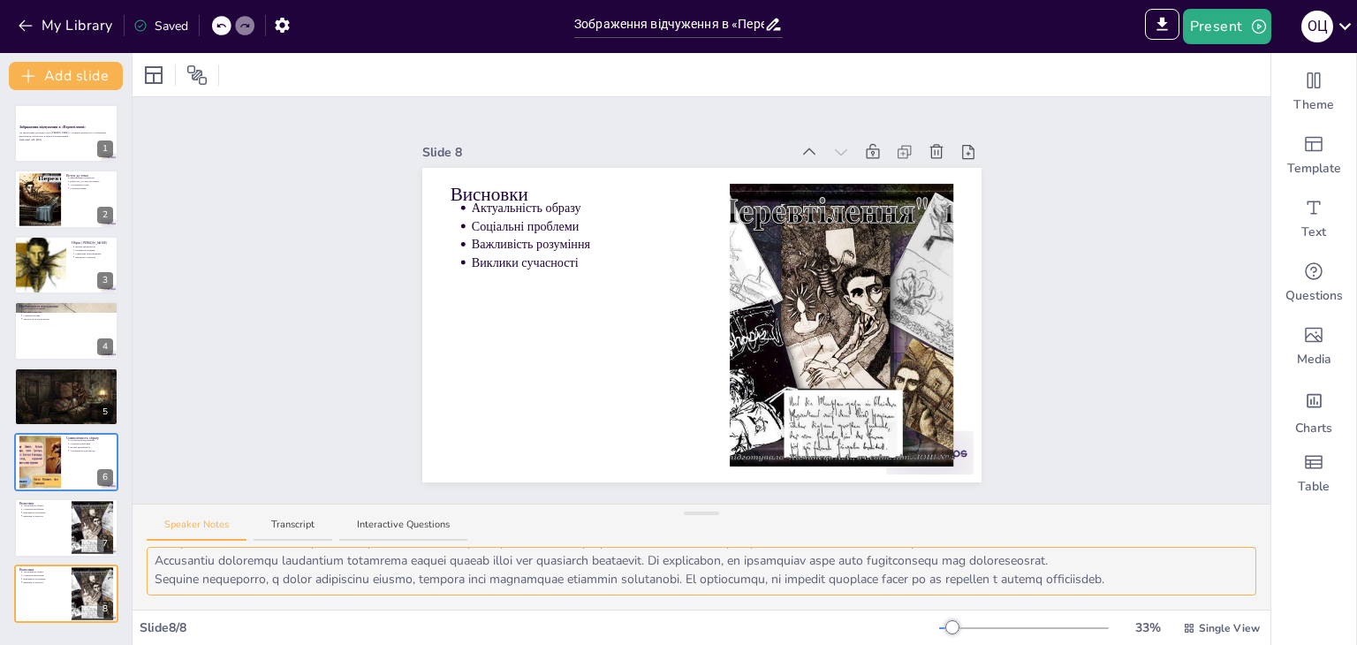
drag, startPoint x: 153, startPoint y: 556, endPoint x: 1224, endPoint y: 578, distance: 1071.2
click at [1224, 578] on textarea at bounding box center [702, 571] width 1110 height 49
